Goal: Transaction & Acquisition: Purchase product/service

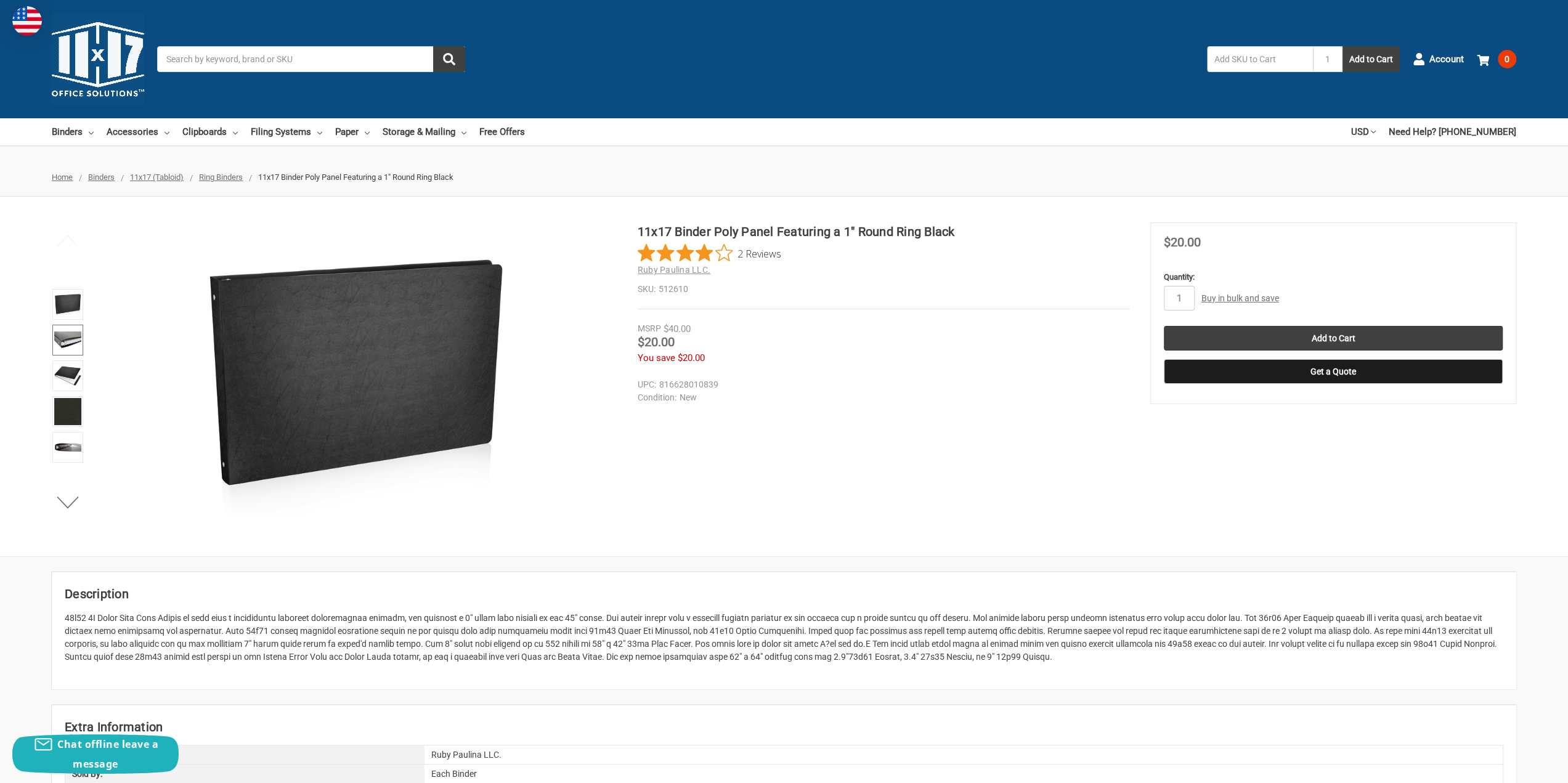
click at [67, 340] on img at bounding box center [67, 340] width 27 height 27
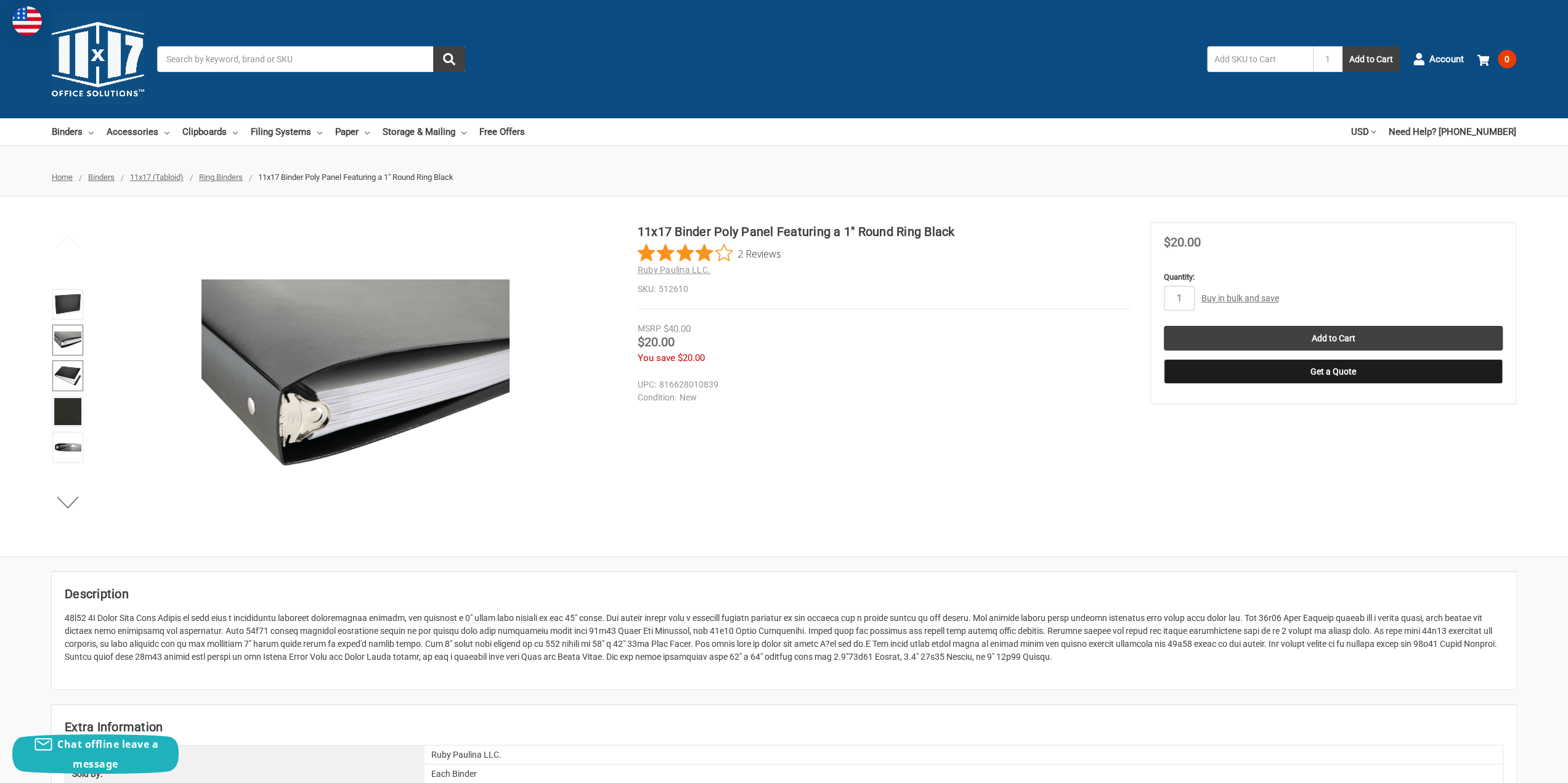
click at [65, 374] on img at bounding box center [67, 376] width 27 height 27
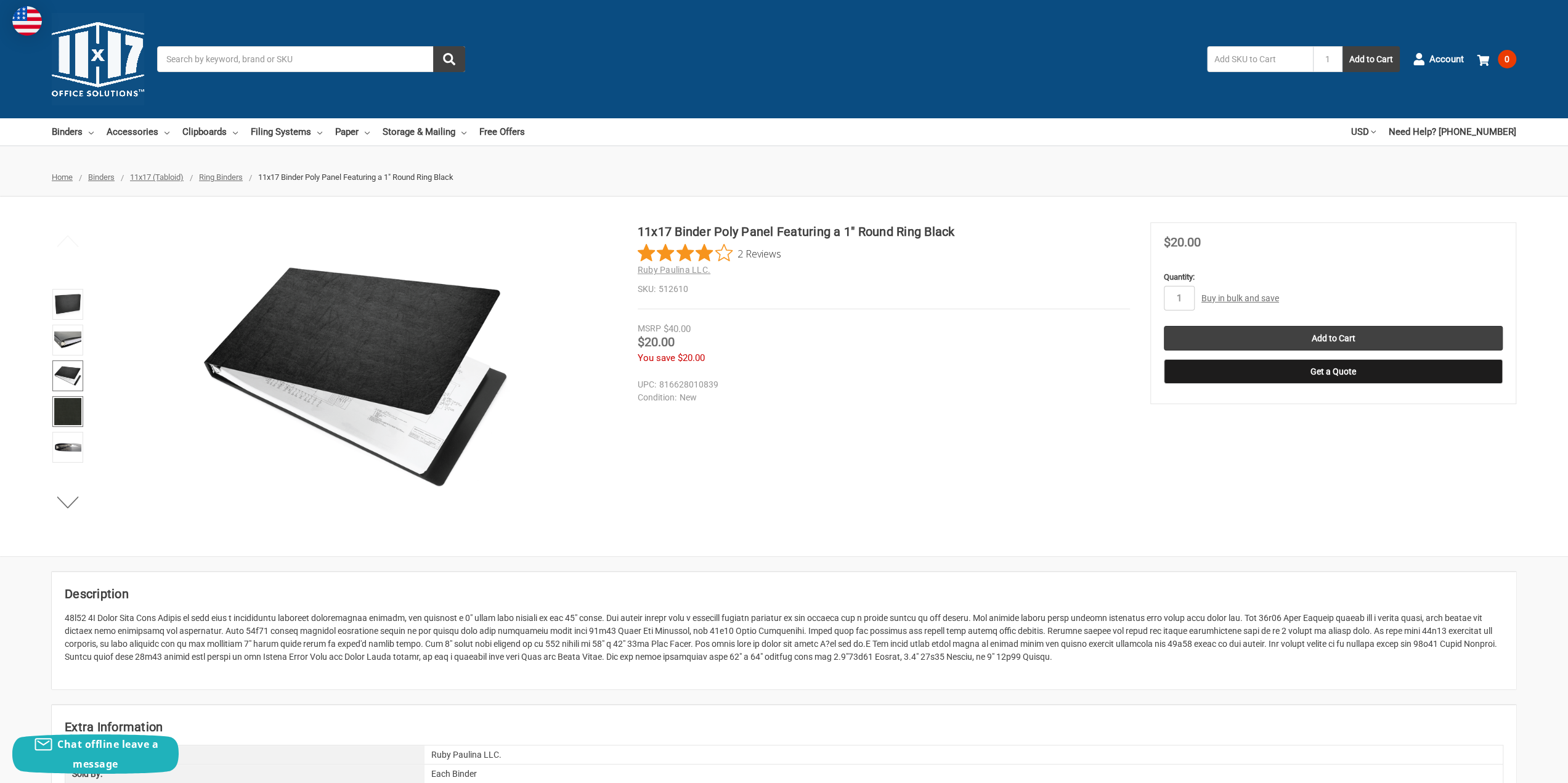
click at [71, 405] on img at bounding box center [67, 411] width 27 height 27
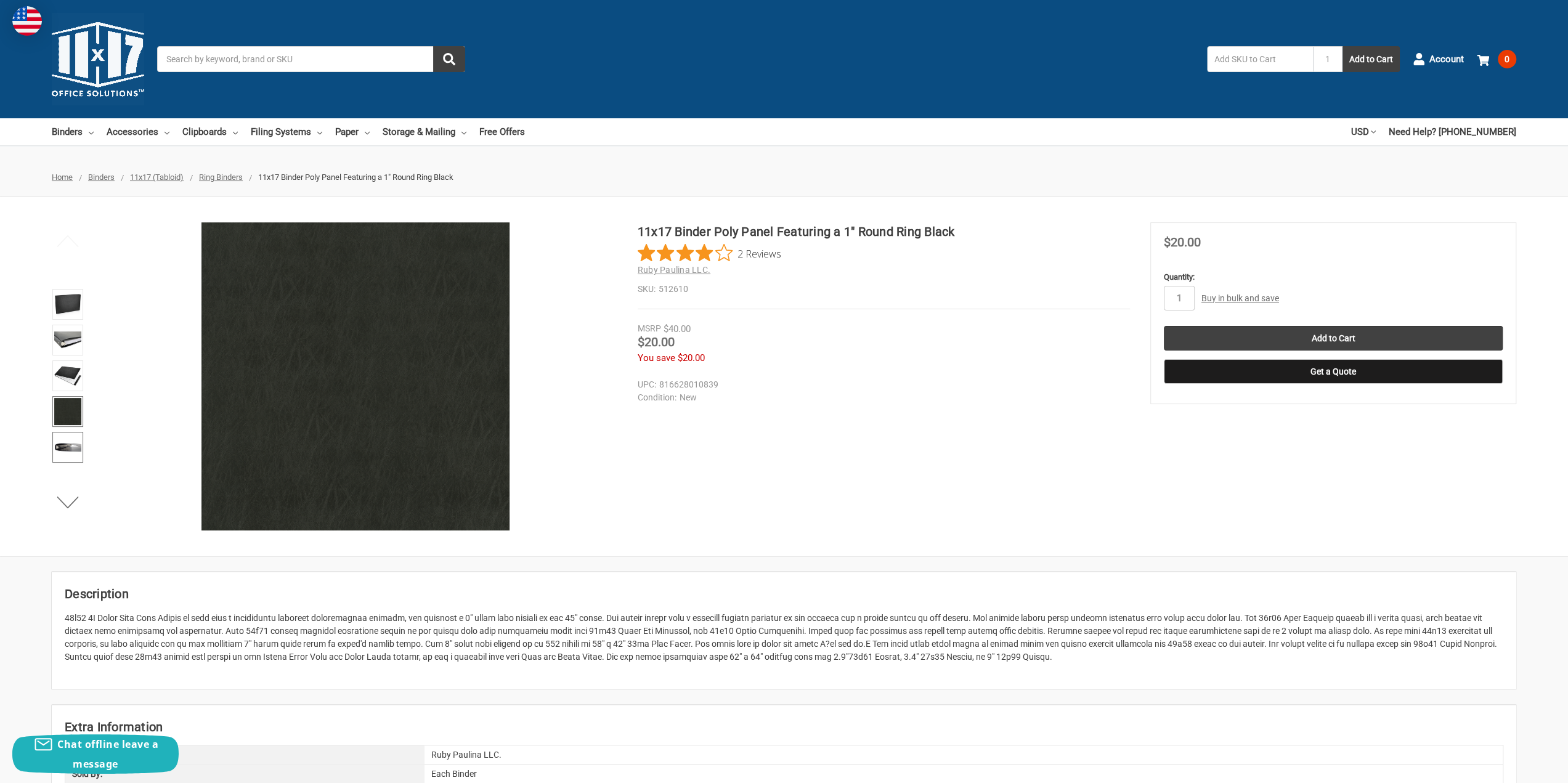
click at [69, 445] on img at bounding box center [67, 447] width 27 height 27
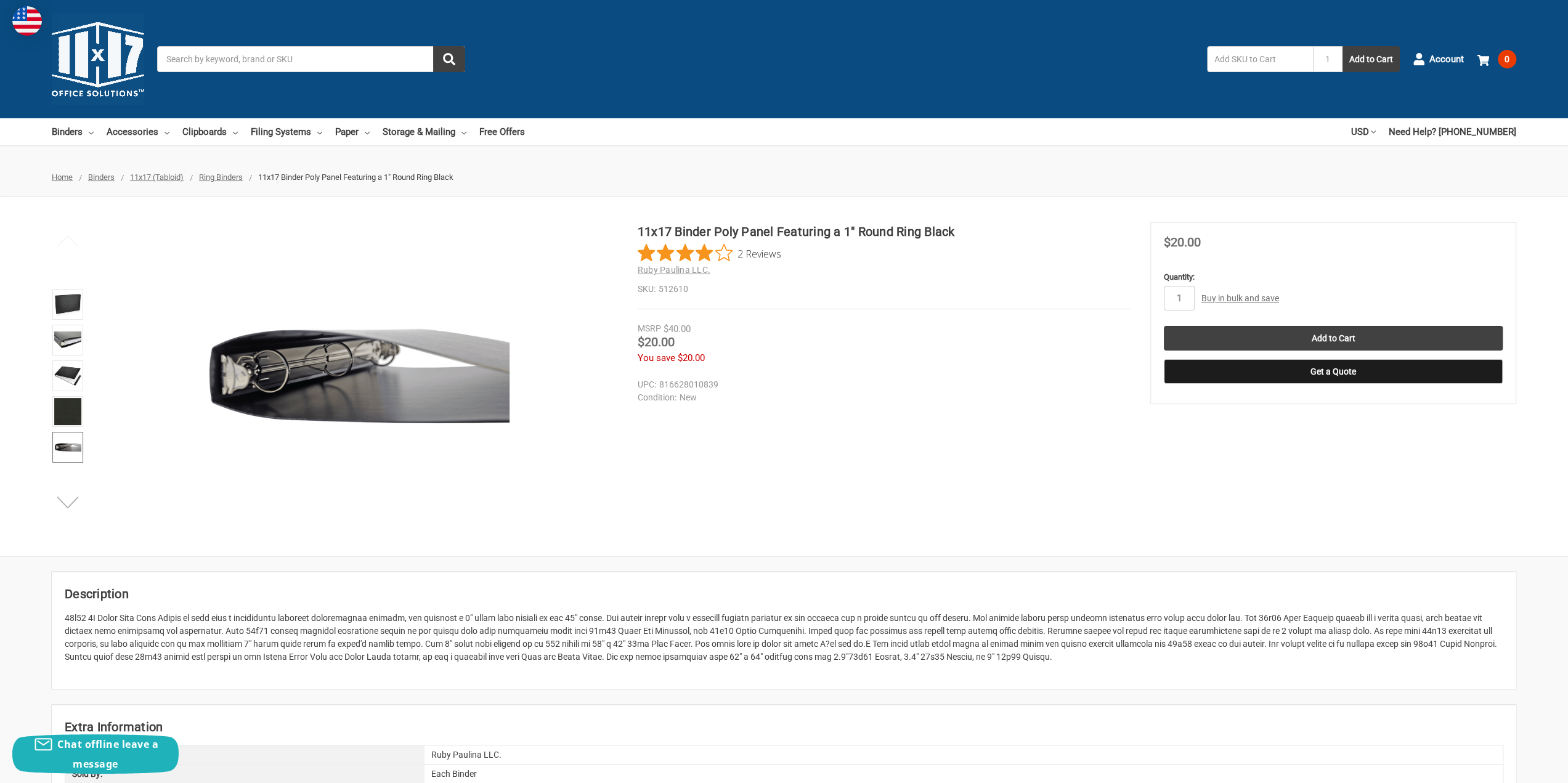
click at [70, 502] on button "Next" at bounding box center [68, 502] width 37 height 25
click at [66, 450] on img at bounding box center [67, 448] width 27 height 27
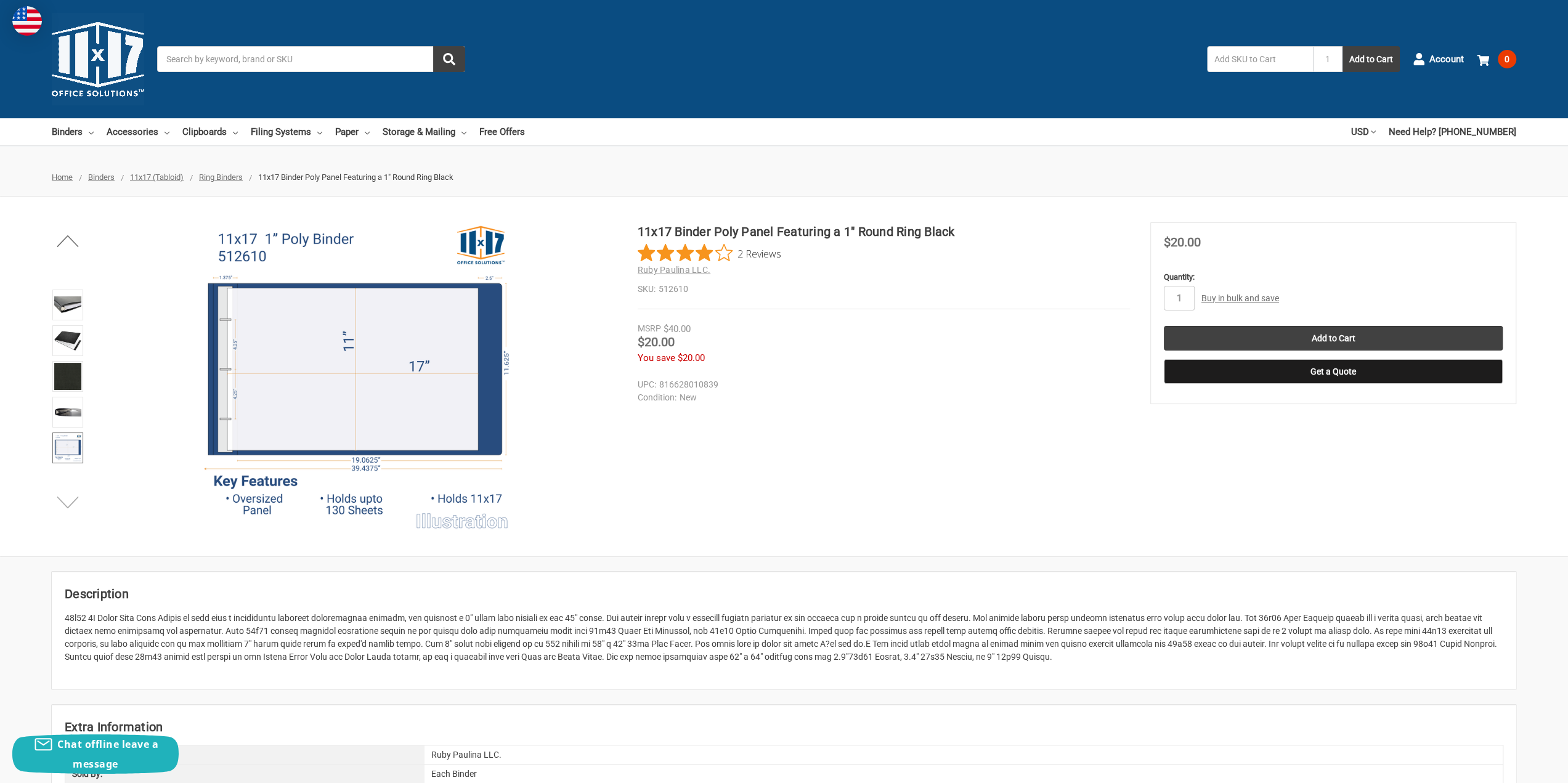
click at [65, 503] on button "Next" at bounding box center [68, 502] width 37 height 25
click at [73, 375] on img at bounding box center [67, 378] width 27 height 27
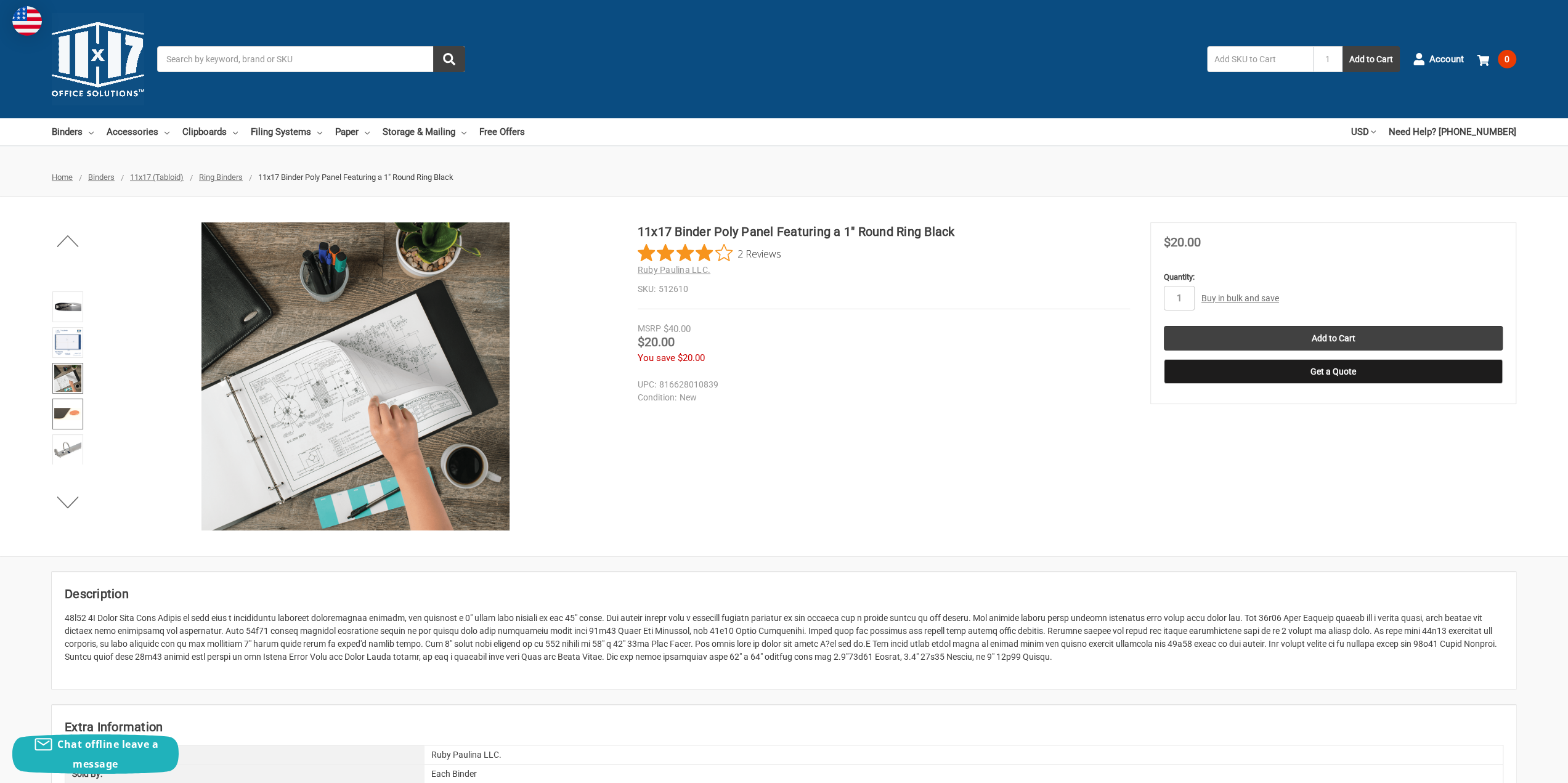
click at [69, 403] on img at bounding box center [67, 414] width 27 height 27
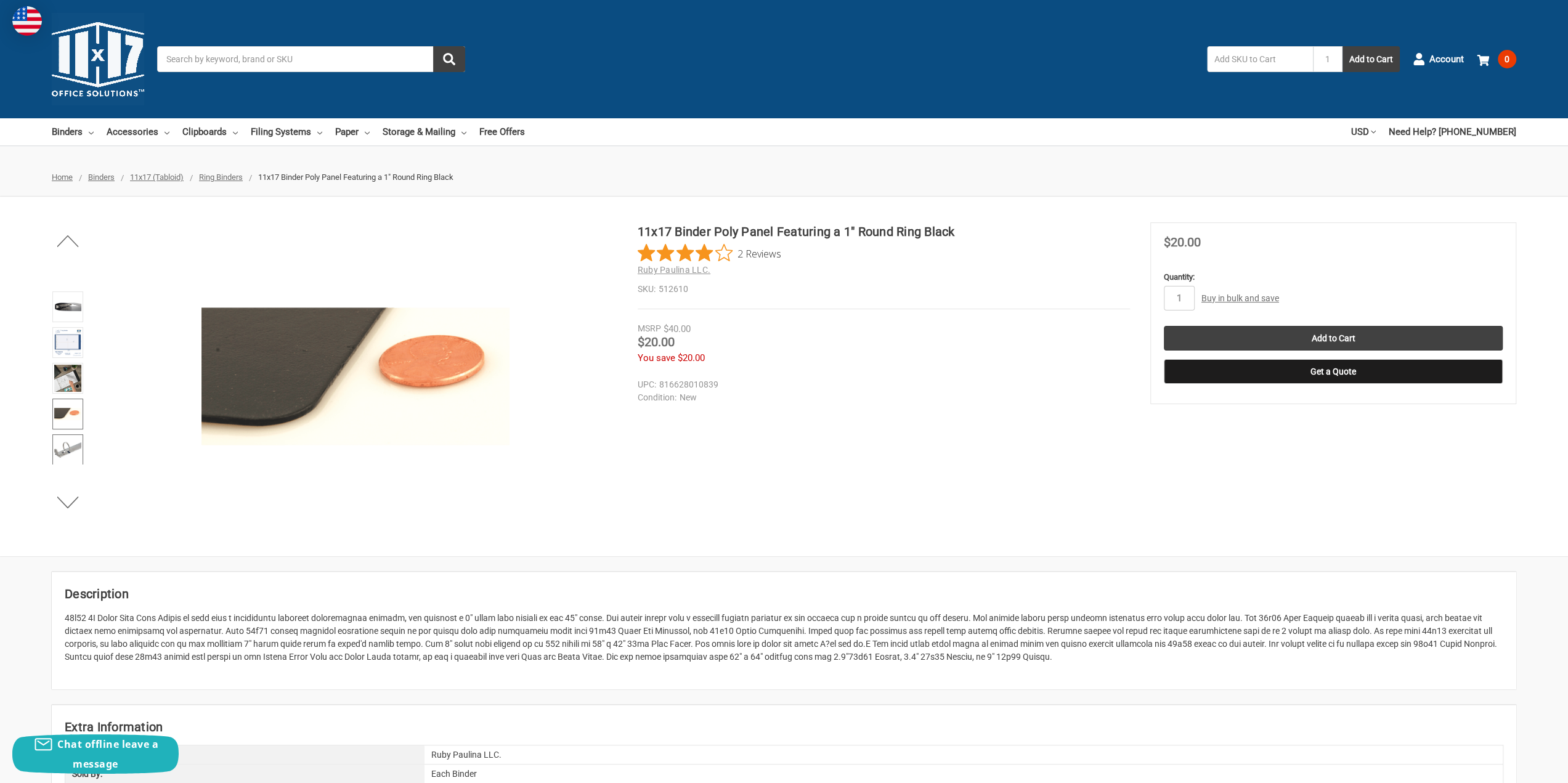
click at [65, 441] on img at bounding box center [67, 449] width 27 height 27
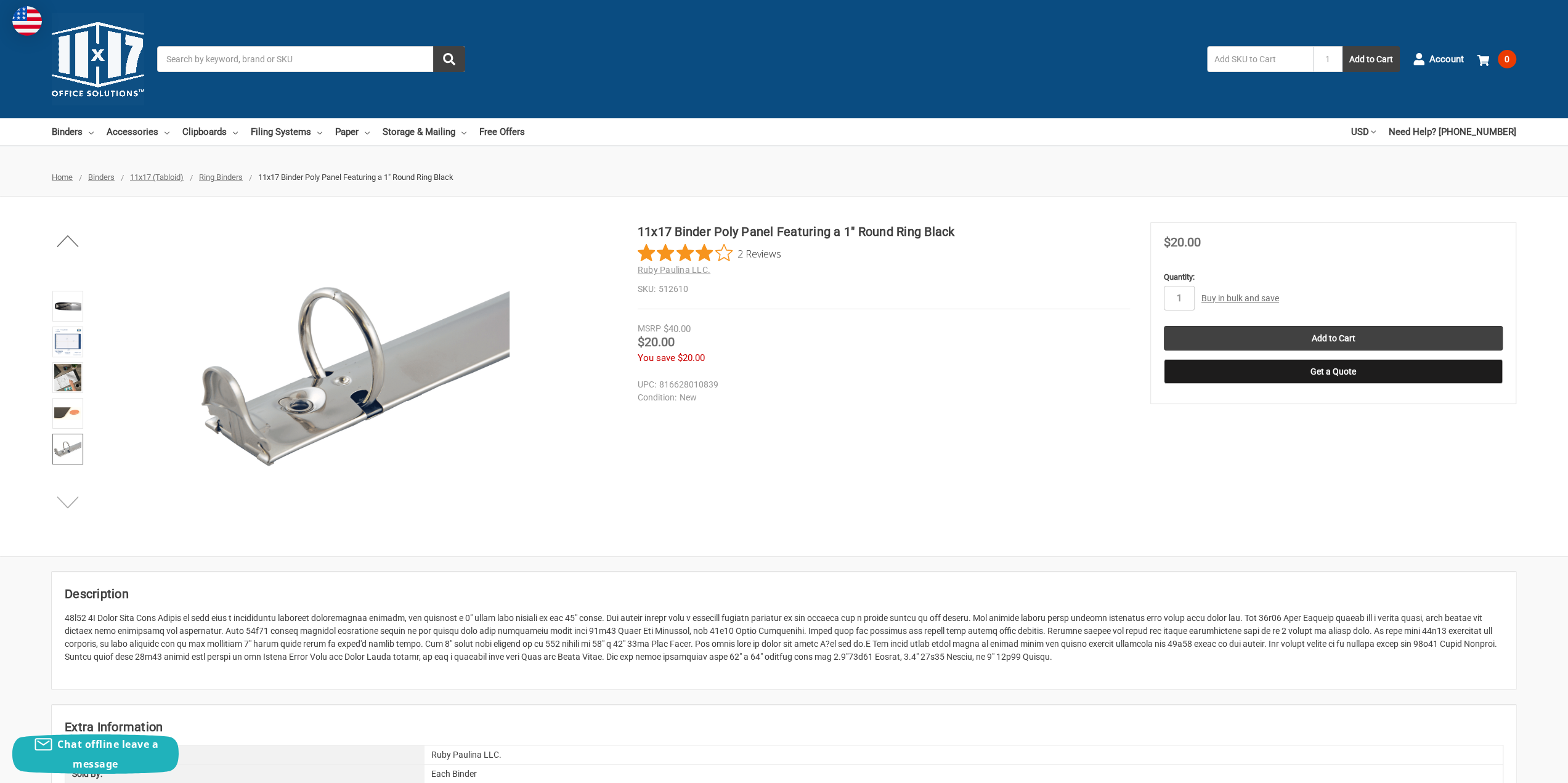
click at [65, 503] on button "Next" at bounding box center [68, 502] width 37 height 25
click at [63, 446] on img at bounding box center [67, 450] width 27 height 27
